Goal: Task Accomplishment & Management: Use online tool/utility

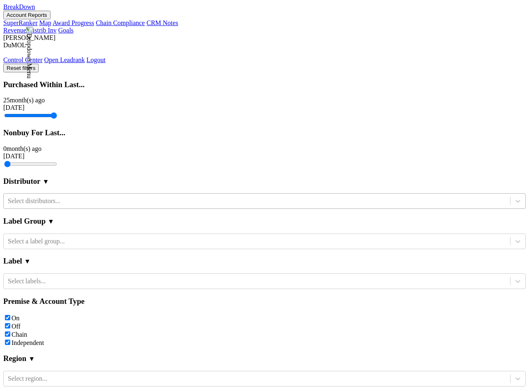
click at [100, 207] on div "Select distributors..." at bounding box center [257, 201] width 507 height 12
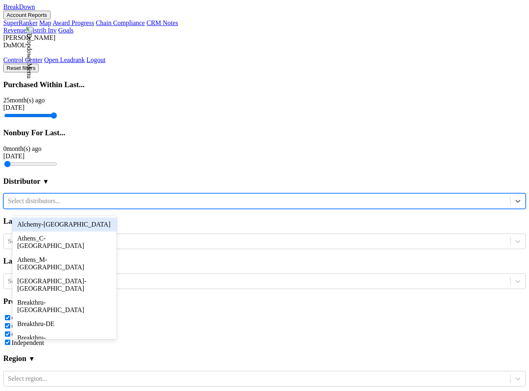
click at [108, 192] on div "Distributor ▼" at bounding box center [264, 181] width 523 height 24
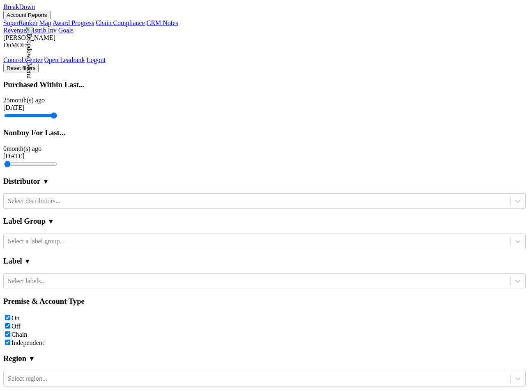
scroll to position [160, 0]
click at [98, 372] on div "Select region..." at bounding box center [257, 378] width 507 height 12
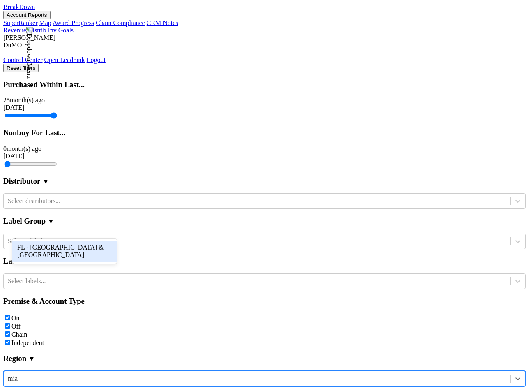
type input "miam"
click at [83, 243] on div "FL - Miami & Southeast FL" at bounding box center [64, 250] width 104 height 21
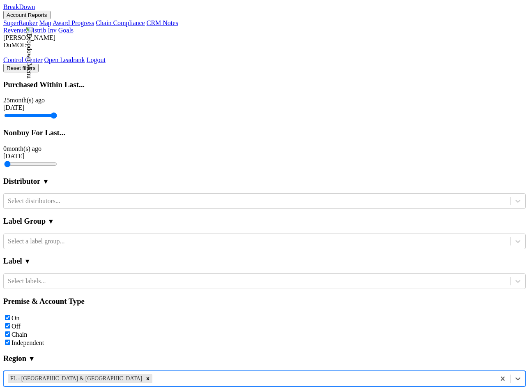
scroll to position [169, 0]
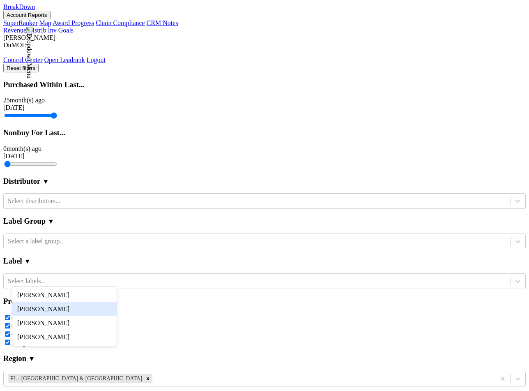
scroll to position [0, 675]
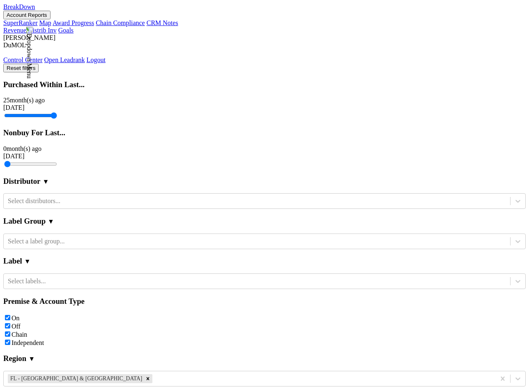
scroll to position [230, 0]
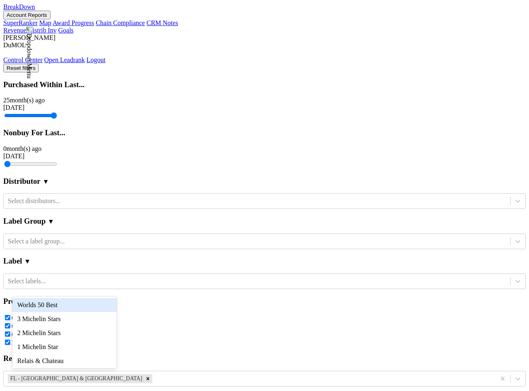
scroll to position [263, 0]
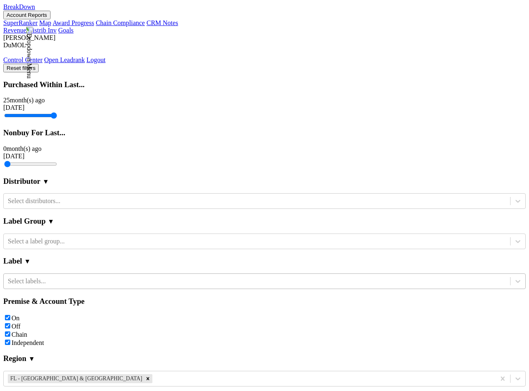
click at [69, 275] on div "Select labels..." at bounding box center [257, 281] width 507 height 12
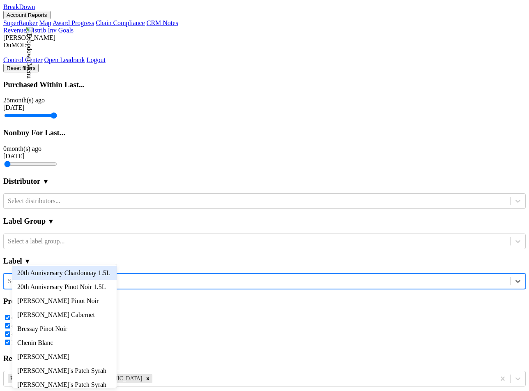
click at [79, 249] on section "Label ▼ option 20th Anniversary Chardonnay 1.5L focused, 1 of 48. 48 results av…" at bounding box center [264, 269] width 523 height 40
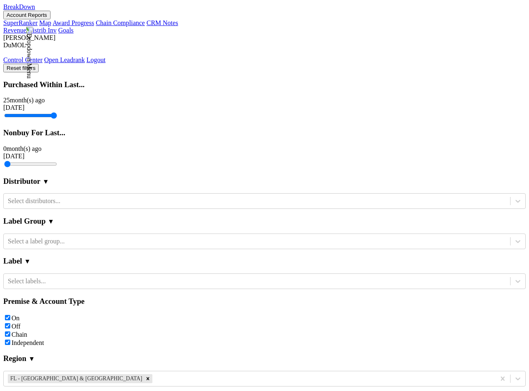
click at [75, 173] on section "Distributor ▼ Select distributors..." at bounding box center [264, 189] width 523 height 40
click at [76, 196] on div at bounding box center [257, 200] width 499 height 9
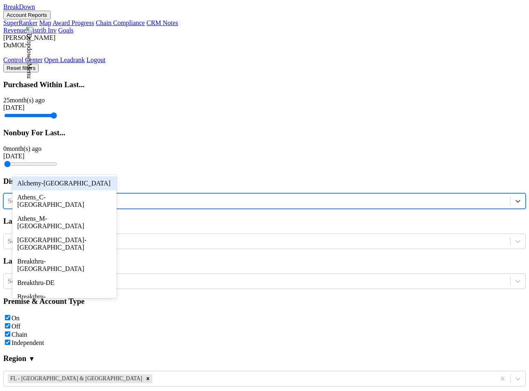
click at [76, 185] on div "Alchemy-FL" at bounding box center [64, 183] width 104 height 14
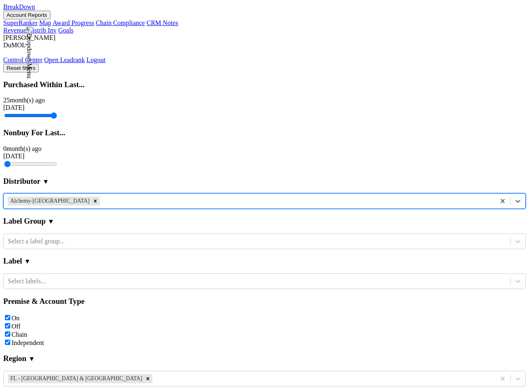
scroll to position [0, 0]
click at [145, 376] on icon "Remove FL - Miami & Southeast FL" at bounding box center [148, 379] width 6 height 6
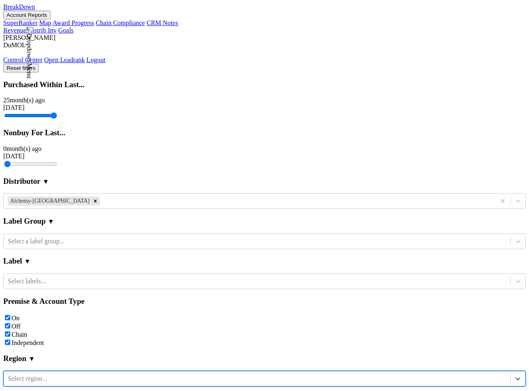
click at [102, 196] on div at bounding box center [297, 200] width 390 height 9
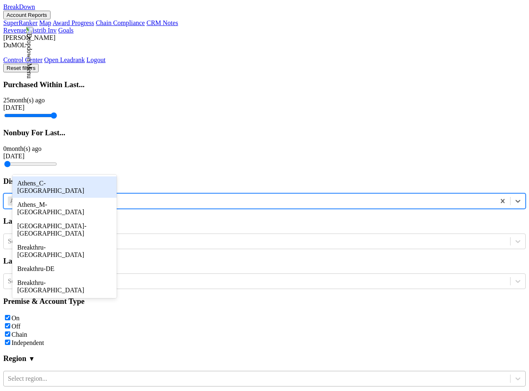
click at [70, 182] on div "Athens_C-TN" at bounding box center [64, 186] width 104 height 21
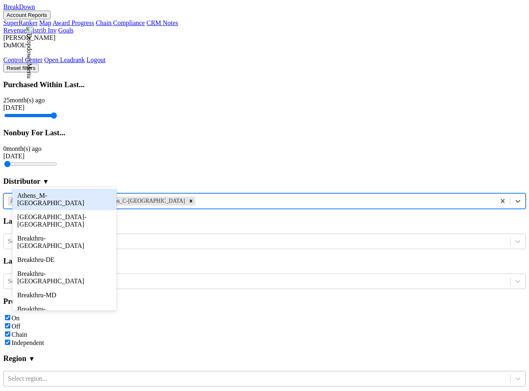
click at [197, 196] on div at bounding box center [344, 200] width 294 height 9
click at [70, 201] on div "Athens_M-TN" at bounding box center [64, 199] width 104 height 21
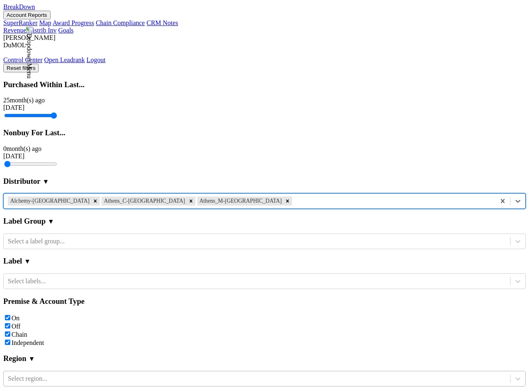
click at [294, 196] on div at bounding box center [393, 200] width 198 height 9
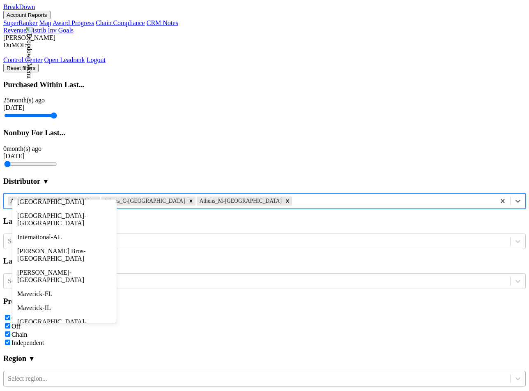
scroll to position [317, 0]
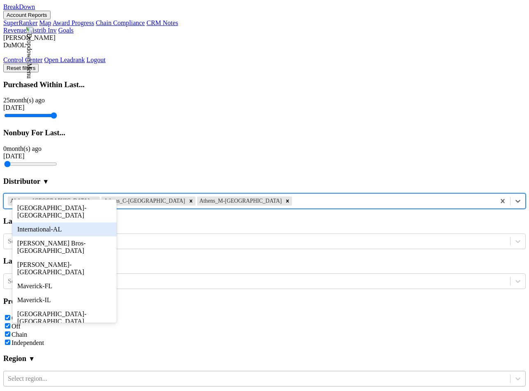
click at [70, 224] on div "International-AL" at bounding box center [64, 229] width 104 height 14
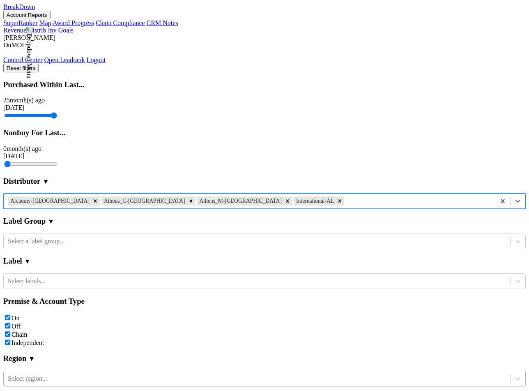
click at [72, 204] on div "Reset filters Purchased Within Last... 25 month(s) ago Sep '25 Nonbuy For Last.…" at bounding box center [264, 330] width 523 height 532
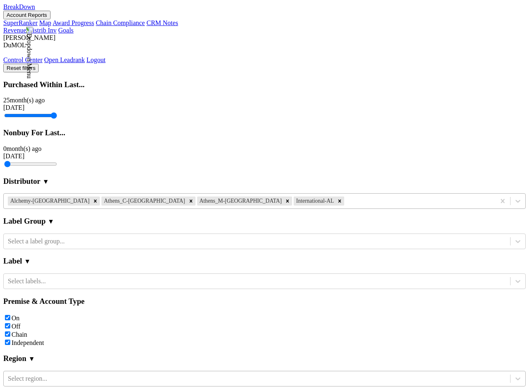
click at [346, 204] on div at bounding box center [419, 200] width 146 height 9
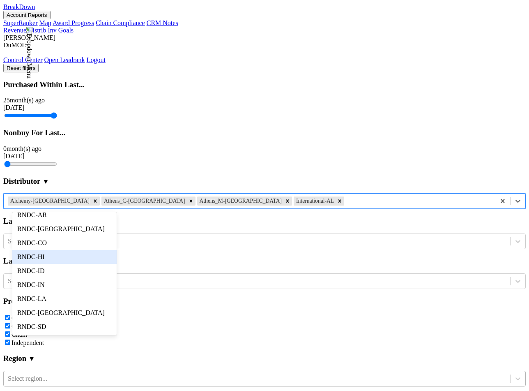
scroll to position [530, 0]
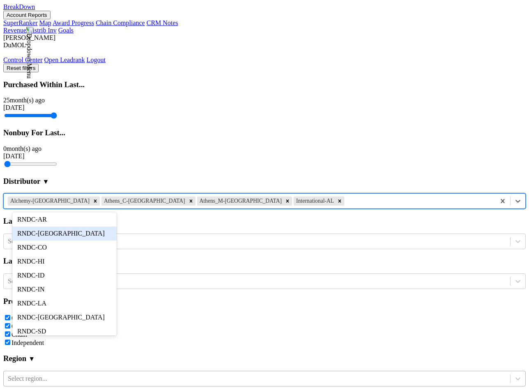
click at [67, 230] on div "RNDC-CA" at bounding box center [64, 233] width 104 height 14
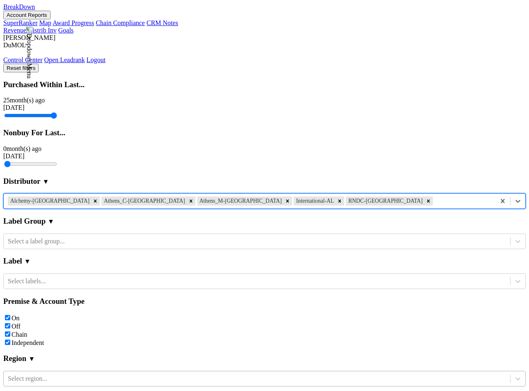
click at [435, 206] on div at bounding box center [463, 200] width 57 height 9
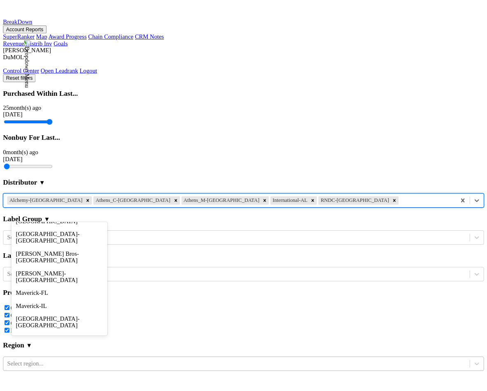
scroll to position [768, 0]
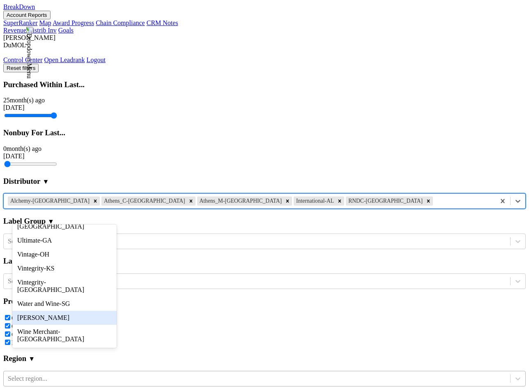
click at [66, 321] on div "Wilson Daniels" at bounding box center [64, 318] width 104 height 14
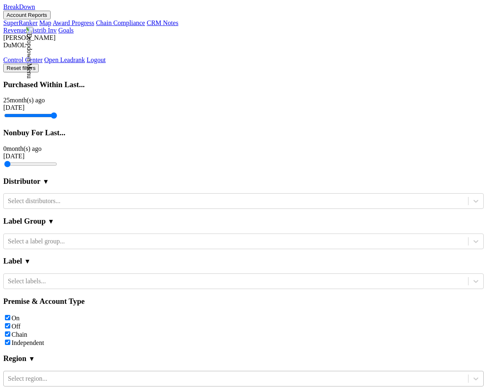
scroll to position [251, 0]
click at [97, 335] on div "network" at bounding box center [64, 336] width 104 height 14
click at [21, 323] on label "Off" at bounding box center [16, 326] width 9 height 7
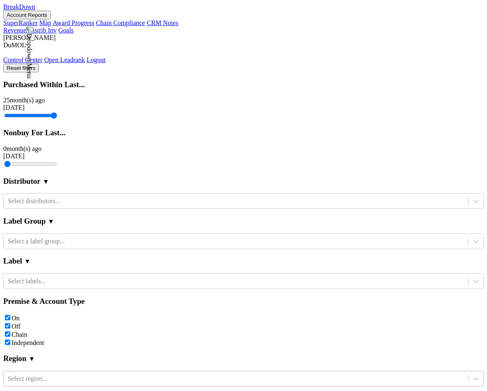
click at [10, 323] on input "Off" at bounding box center [7, 325] width 5 height 5
checkbox input "false"
click at [27, 331] on label "Chain" at bounding box center [20, 334] width 16 height 7
click at [10, 331] on input "Chain" at bounding box center [7, 333] width 5 height 5
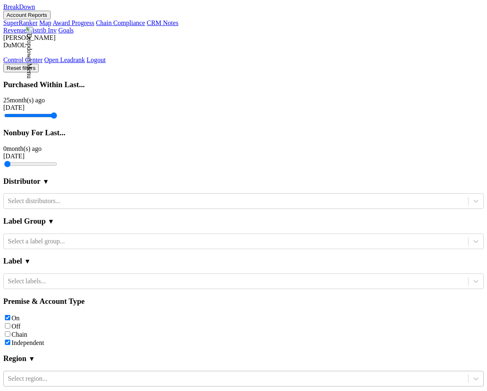
checkbox input "false"
click at [21, 323] on label "Off" at bounding box center [16, 326] width 9 height 7
click at [10, 323] on input "Off" at bounding box center [7, 325] width 5 height 5
checkbox input "true"
click at [20, 314] on label "On" at bounding box center [16, 317] width 8 height 7
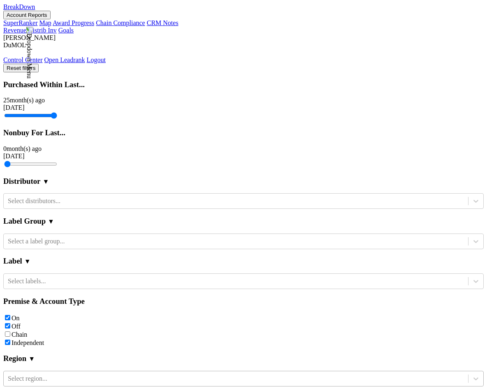
click at [10, 315] on input "On" at bounding box center [7, 317] width 5 height 5
checkbox input "false"
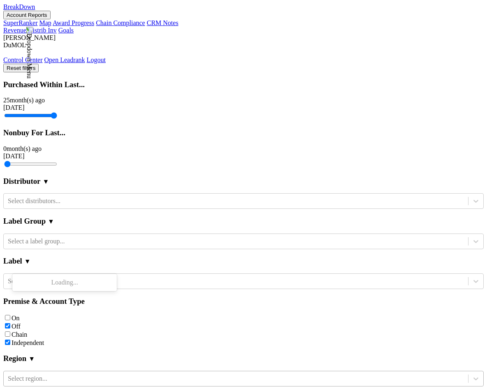
type input "the"
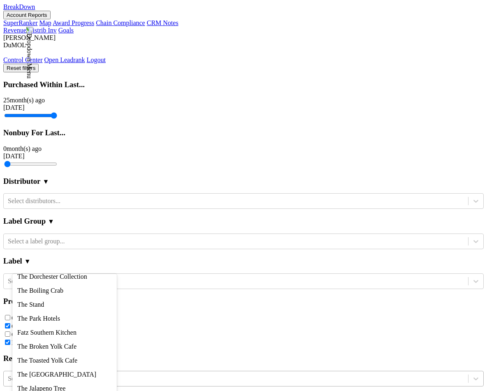
scroll to position [437, 0]
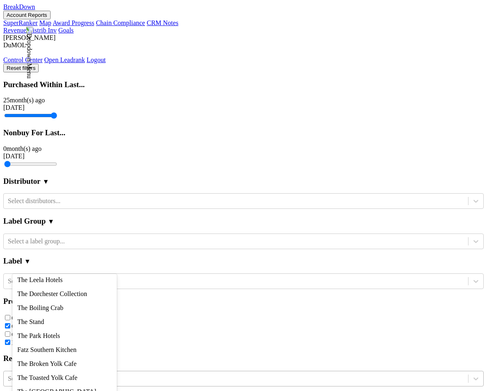
click at [95, 259] on div "The Royal Oak" at bounding box center [64, 252] width 104 height 14
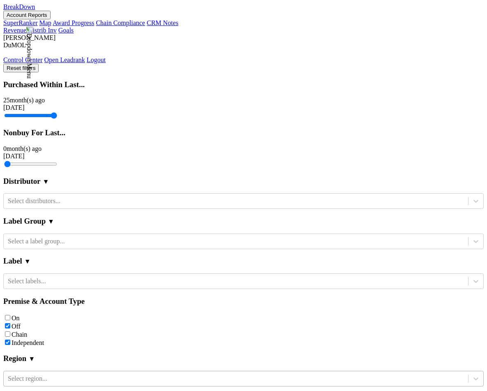
scroll to position [0, 0]
click at [39, 64] on button "Reset filters" at bounding box center [20, 68] width 35 height 9
checkbox input "true"
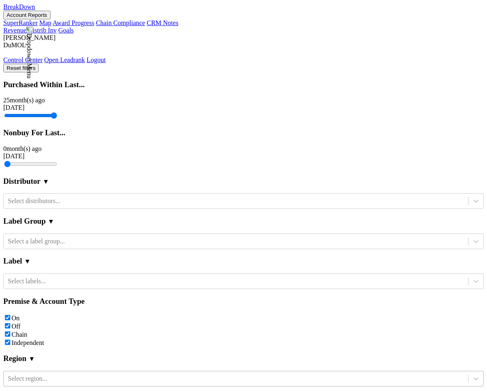
type input "oak"
drag, startPoint x: 242, startPoint y: 62, endPoint x: 215, endPoint y: 72, distance: 28.5
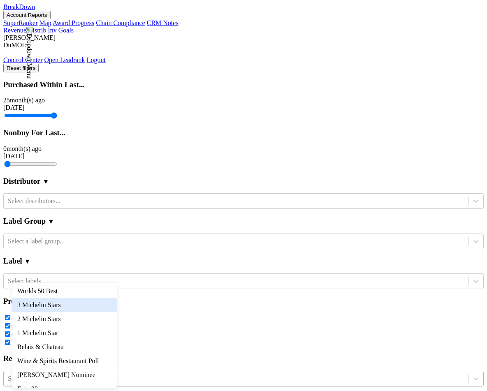
click at [88, 305] on div "3 Michelin Stars" at bounding box center [64, 305] width 104 height 14
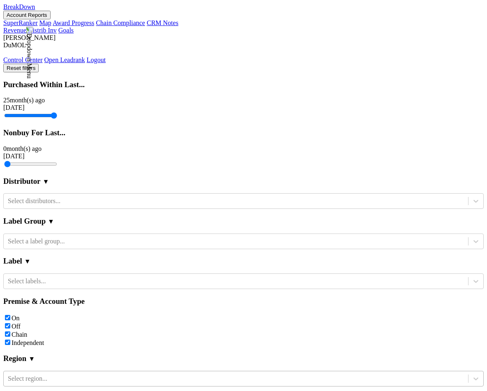
checkbox input "true"
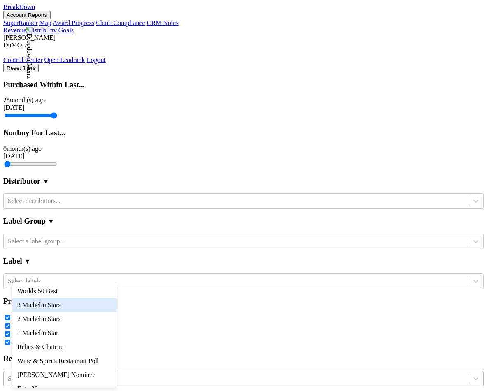
click at [89, 304] on div "3 Michelin Stars" at bounding box center [64, 305] width 104 height 14
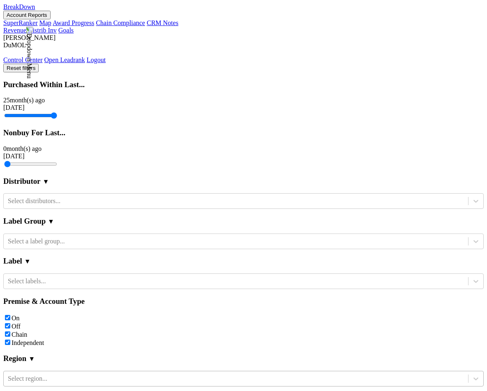
scroll to position [0, 0]
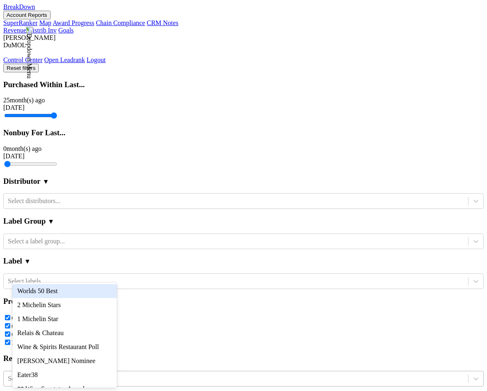
click at [79, 296] on div "Worlds 50 Best" at bounding box center [64, 291] width 104 height 14
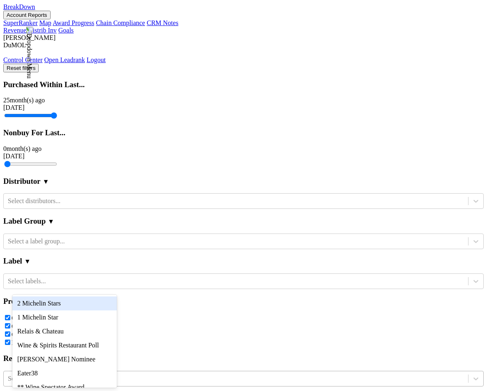
click at [76, 309] on div "2 Michelin Stars" at bounding box center [64, 303] width 104 height 14
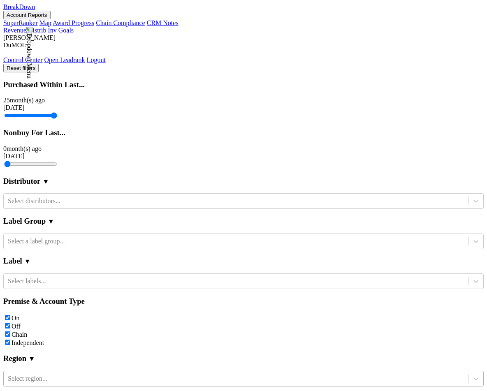
checkbox input "true"
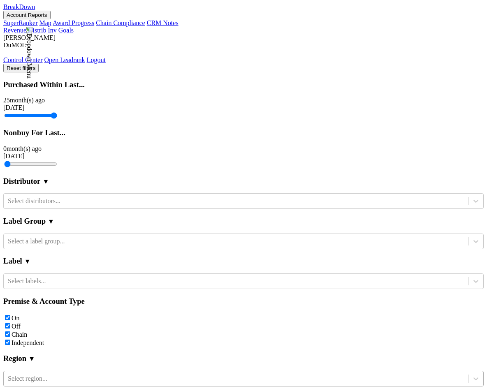
checkbox input "false"
click at [88, 333] on div "network" at bounding box center [64, 336] width 104 height 14
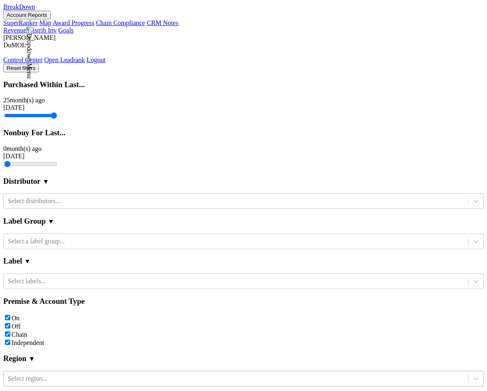
click at [51, 369] on div "Reset filters Purchased Within Last... 25 month(s) ago Sep '25 Nonbuy For Last.…" at bounding box center [243, 330] width 480 height 532
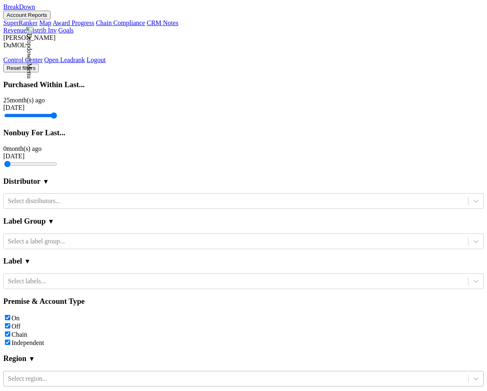
checkbox input "false"
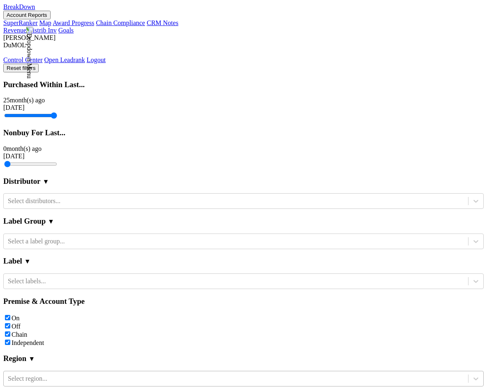
checkbox input "true"
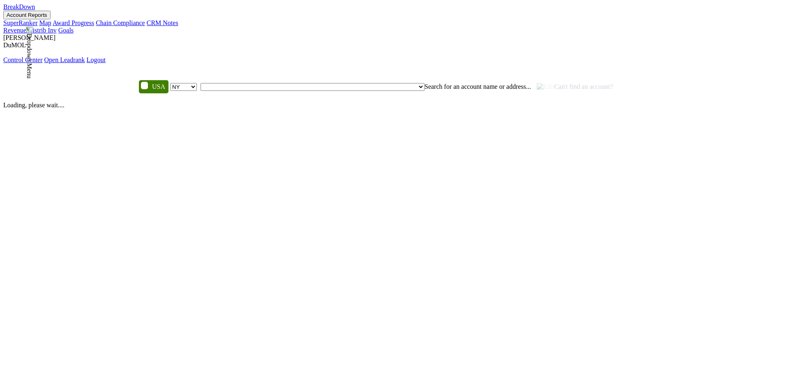
select select "NY"
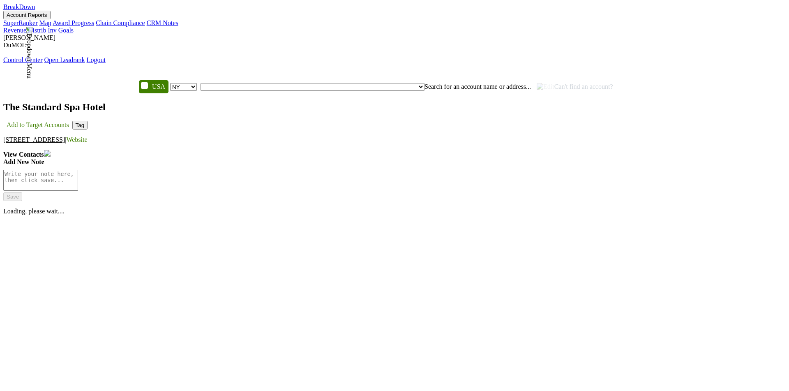
click at [88, 121] on button "Tag" at bounding box center [80, 125] width 16 height 9
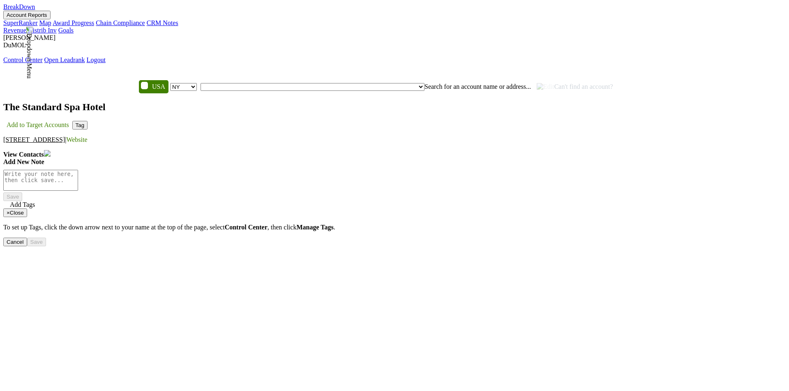
click at [27, 238] on button "Cancel" at bounding box center [15, 242] width 24 height 9
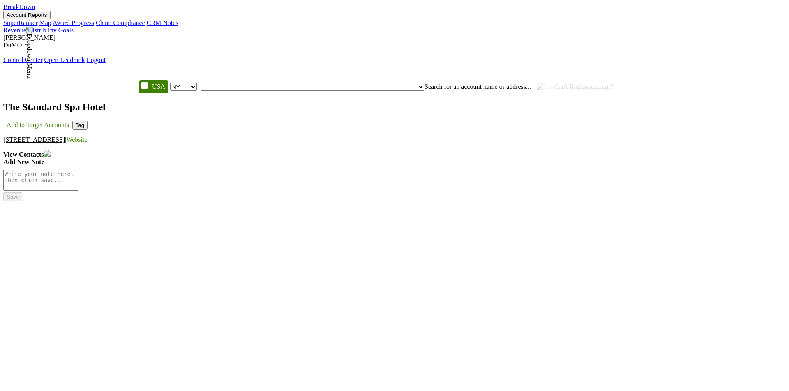
click at [88, 121] on button "Tag" at bounding box center [80, 125] width 16 height 9
click at [25, 217] on span "network" at bounding box center [13, 220] width 21 height 7
click at [46, 224] on button "Save" at bounding box center [36, 228] width 19 height 9
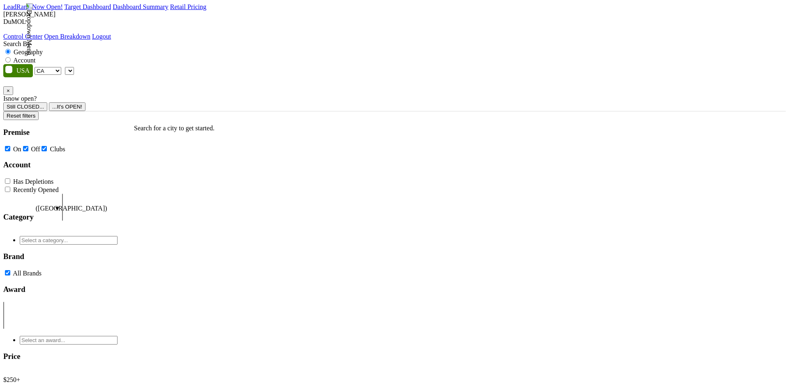
select select "CA"
click at [35, 57] on label "Account" at bounding box center [24, 60] width 22 height 7
click at [11, 57] on input "Account" at bounding box center [7, 59] width 5 height 5
radio input "true"
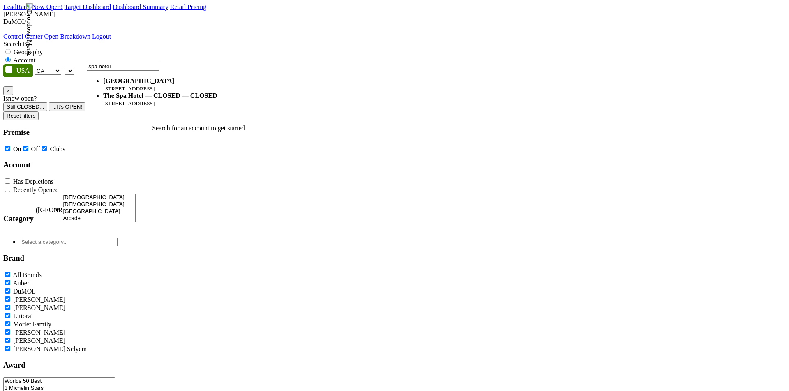
click at [90, 70] on input "spa hotel" at bounding box center [123, 66] width 73 height 9
type input "the standard spa hotel"
click at [61, 67] on select "AK AL AR AZ CA CO CT DC DE FL [GEOGRAPHIC_DATA] HI IA ID IL IN KS [GEOGRAPHIC_D…" at bounding box center [48, 71] width 27 height 8
select select "FL"
click at [56, 67] on select "AK AL AR AZ CA CO CT DC DE FL [GEOGRAPHIC_DATA] HI IA ID IL IN KS [GEOGRAPHIC_D…" at bounding box center [48, 71] width 27 height 8
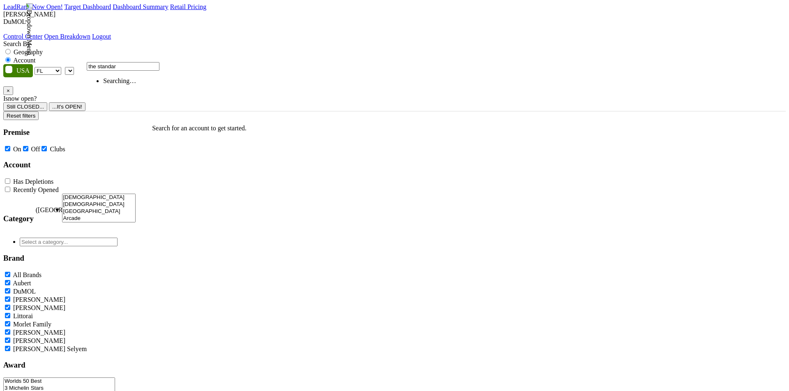
type input "the standard"
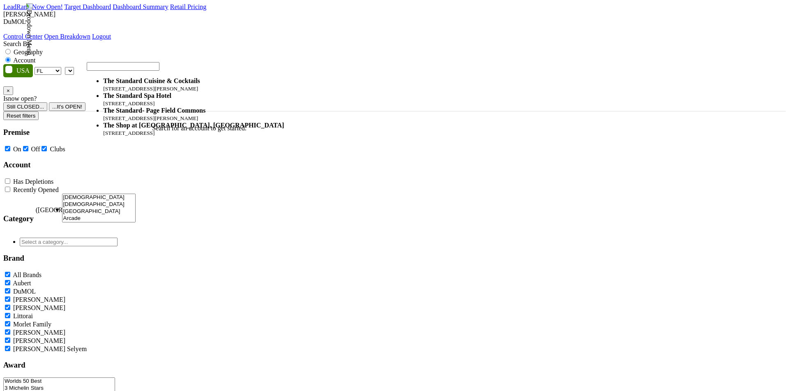
select select "106525"
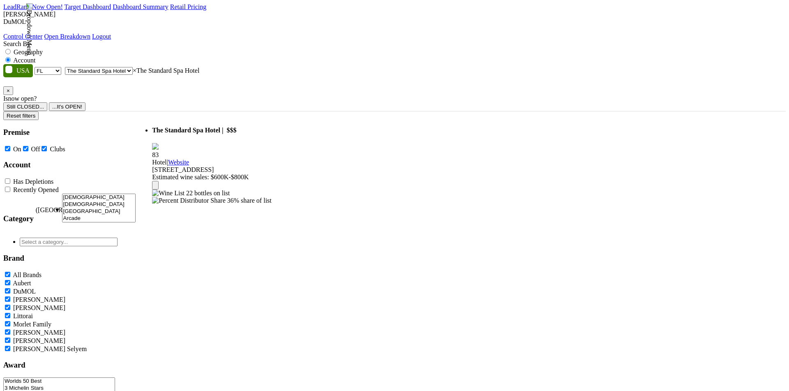
click at [175, 187] on icon at bounding box center [169, 192] width 11 height 11
